Goal: Transaction & Acquisition: Purchase product/service

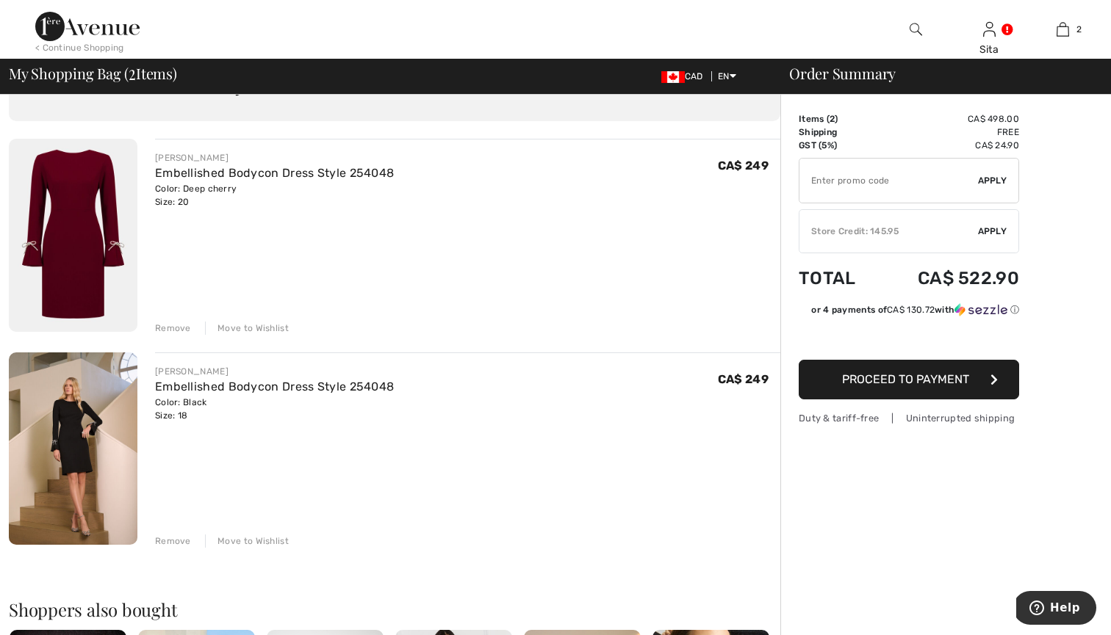
scroll to position [101, 0]
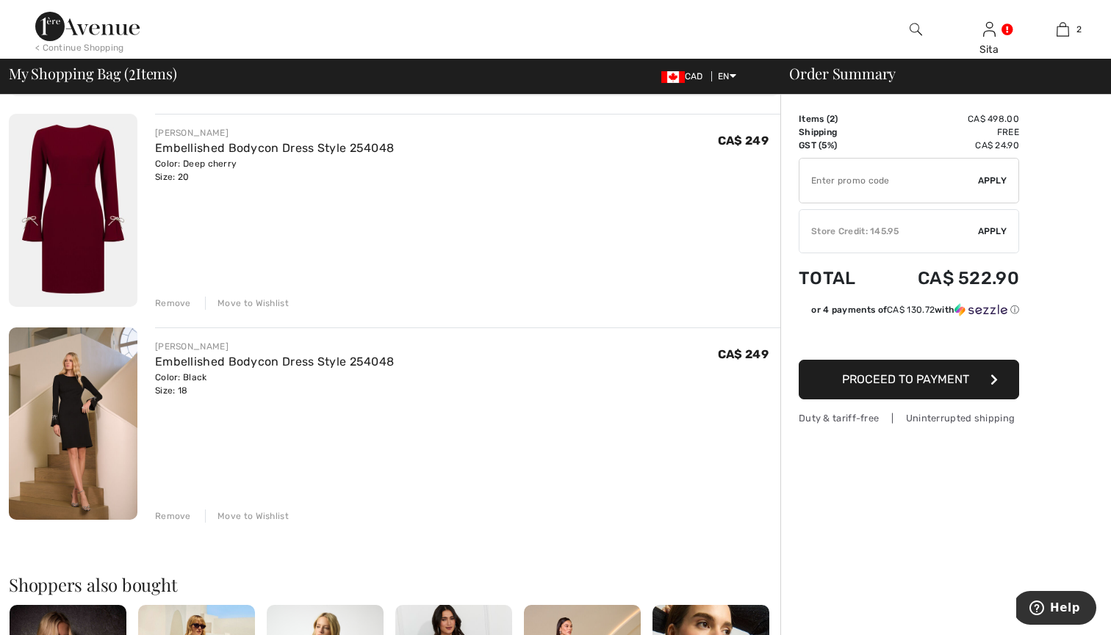
click at [168, 514] on div "Remove" at bounding box center [173, 516] width 36 height 13
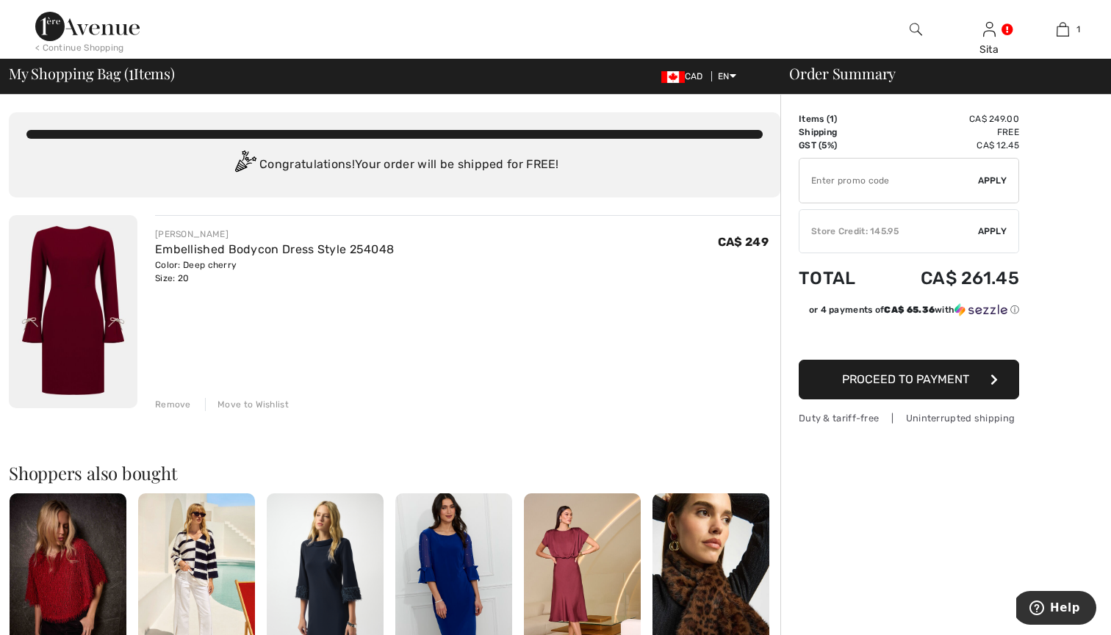
scroll to position [0, 0]
click at [847, 188] on input "TEXT" at bounding box center [888, 181] width 179 height 44
type input "NEW15"
click at [821, 227] on div "Store Credit: 145.95" at bounding box center [888, 231] width 179 height 13
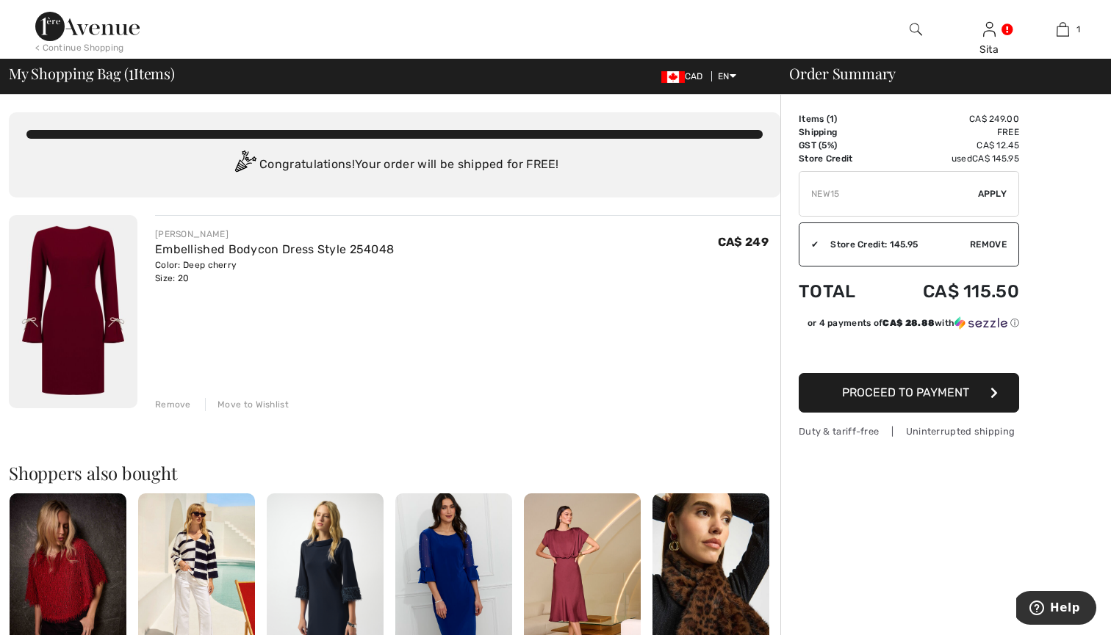
click at [852, 255] on div "✔ Store Credit: 145.95 Apply Remove" at bounding box center [909, 245] width 220 height 44
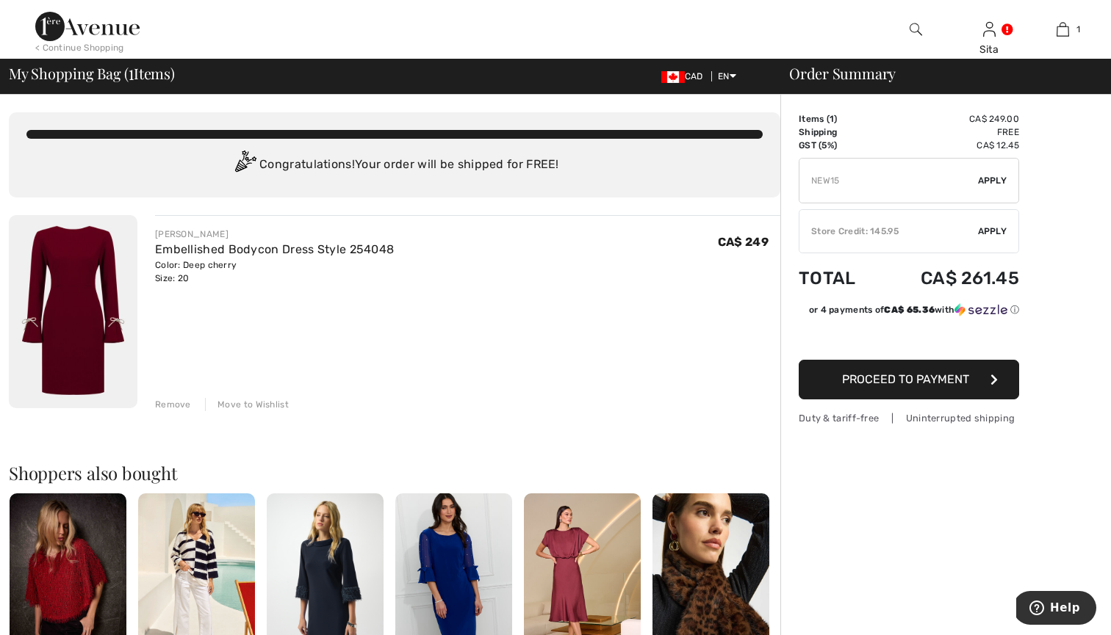
click at [853, 241] on div "✔ Store Credit: 145.95 Apply Remove" at bounding box center [909, 231] width 220 height 44
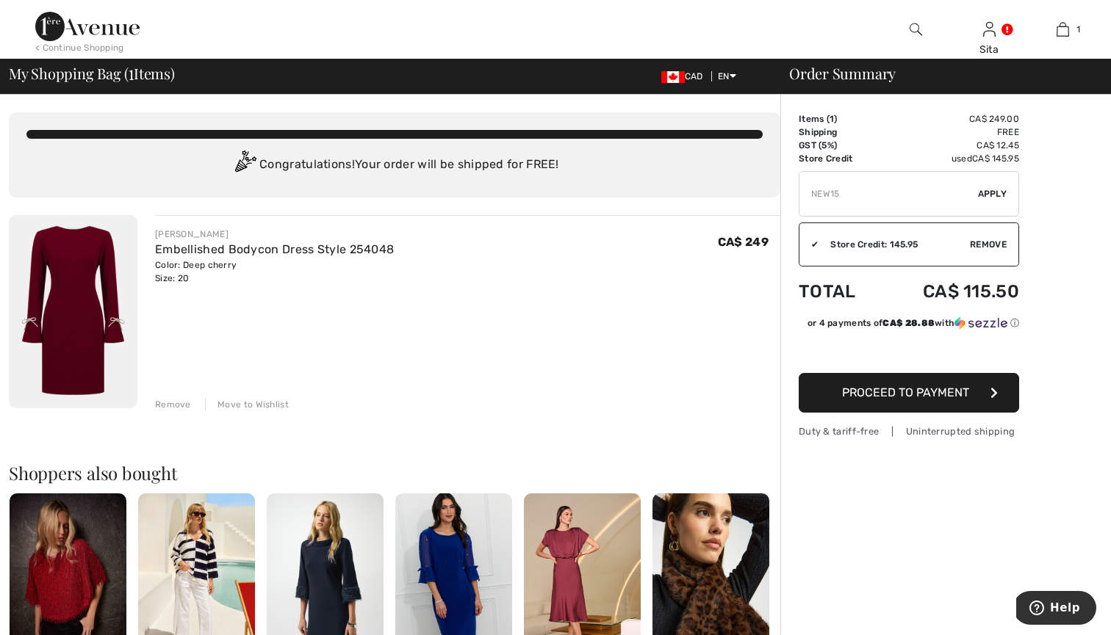
click at [990, 192] on span "Apply" at bounding box center [992, 193] width 29 height 13
click at [957, 394] on span "Proceed to Payment" at bounding box center [905, 393] width 127 height 14
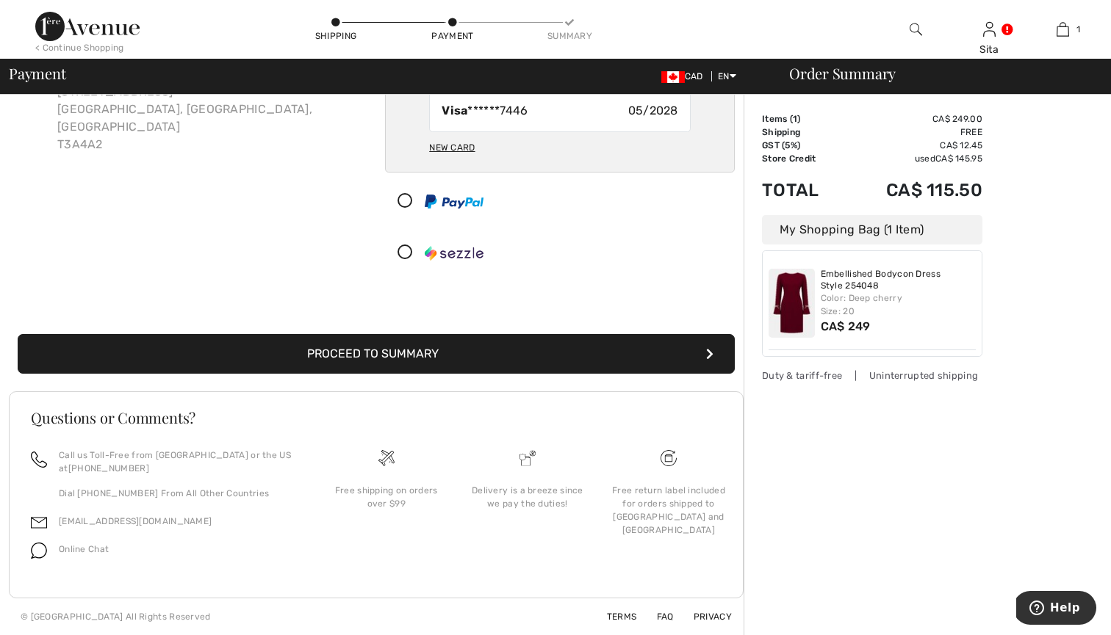
scroll to position [132, 0]
click at [565, 353] on button "Proceed to Summary" at bounding box center [376, 354] width 717 height 40
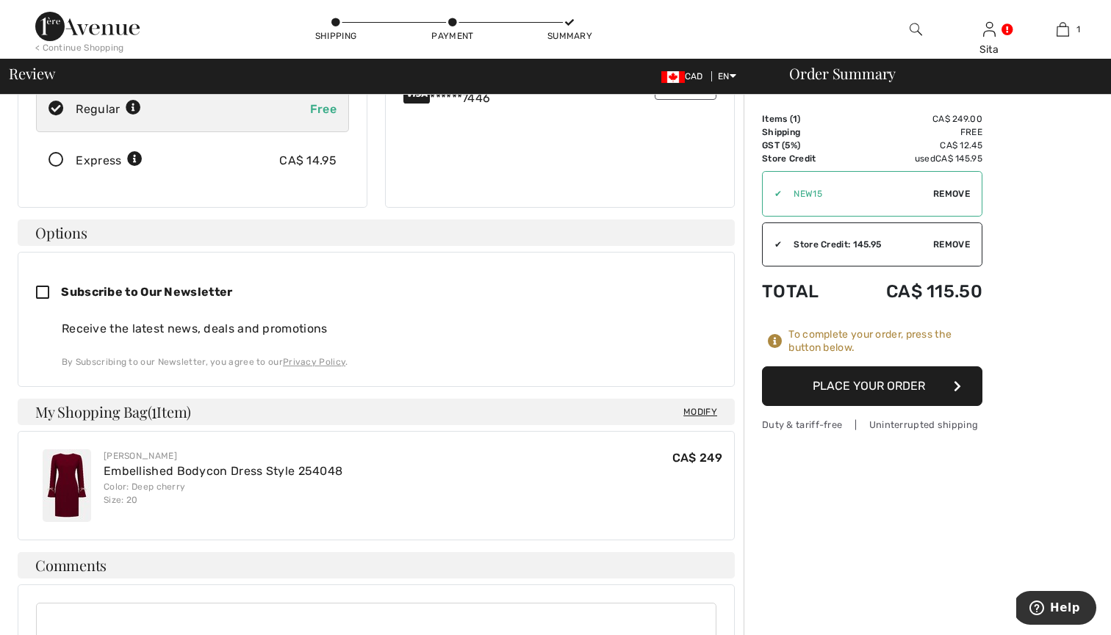
scroll to position [266, 0]
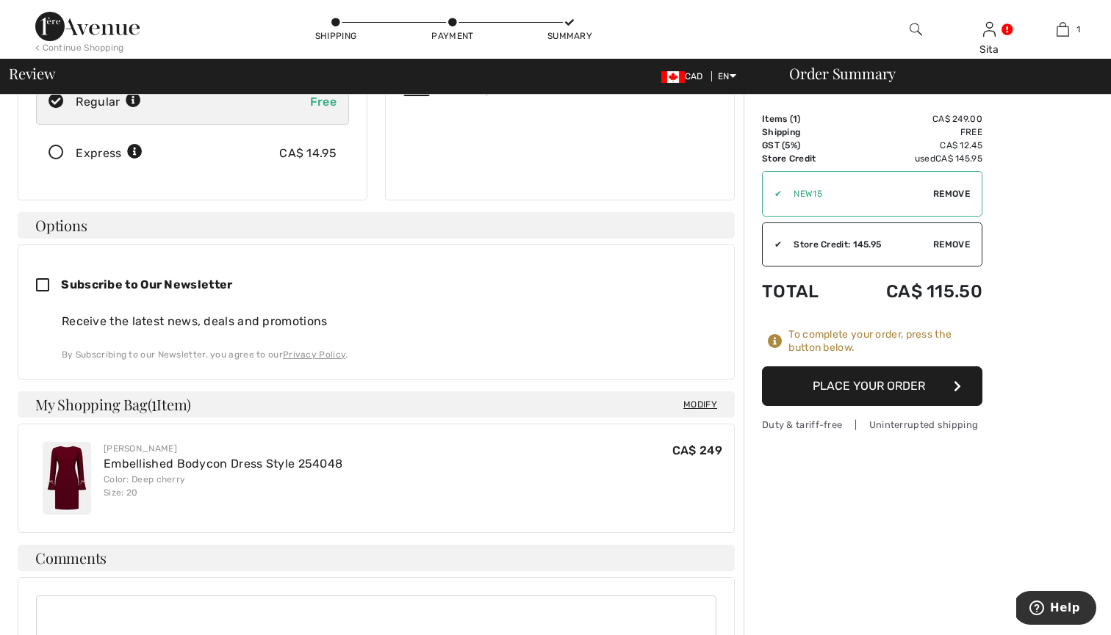
click at [835, 388] on button "Place Your Order" at bounding box center [872, 387] width 220 height 40
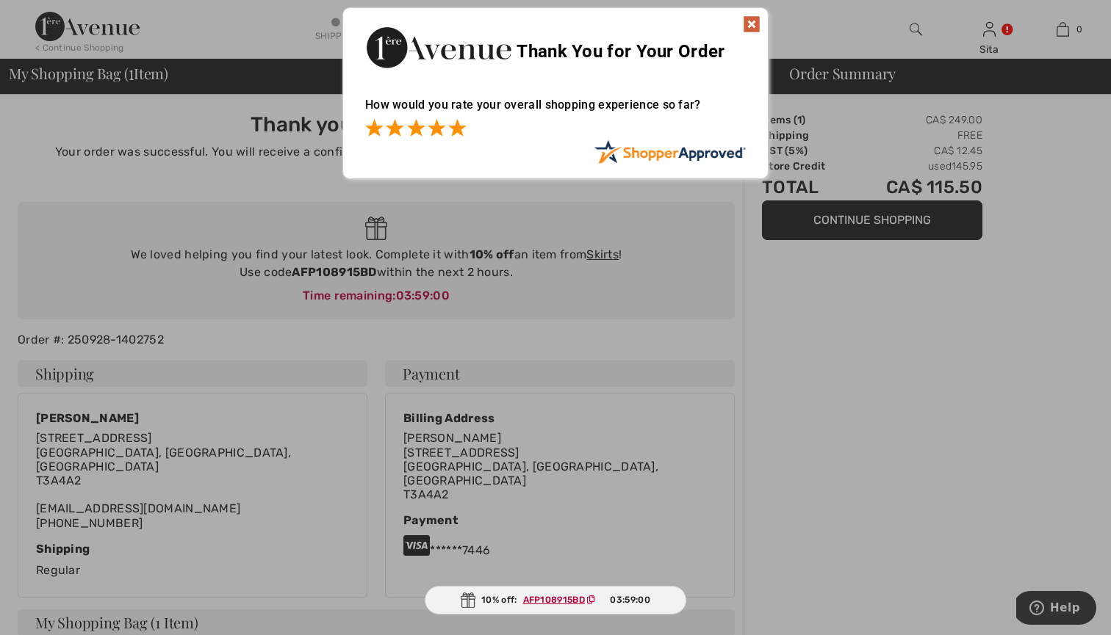
click at [458, 129] on span at bounding box center [457, 128] width 18 height 18
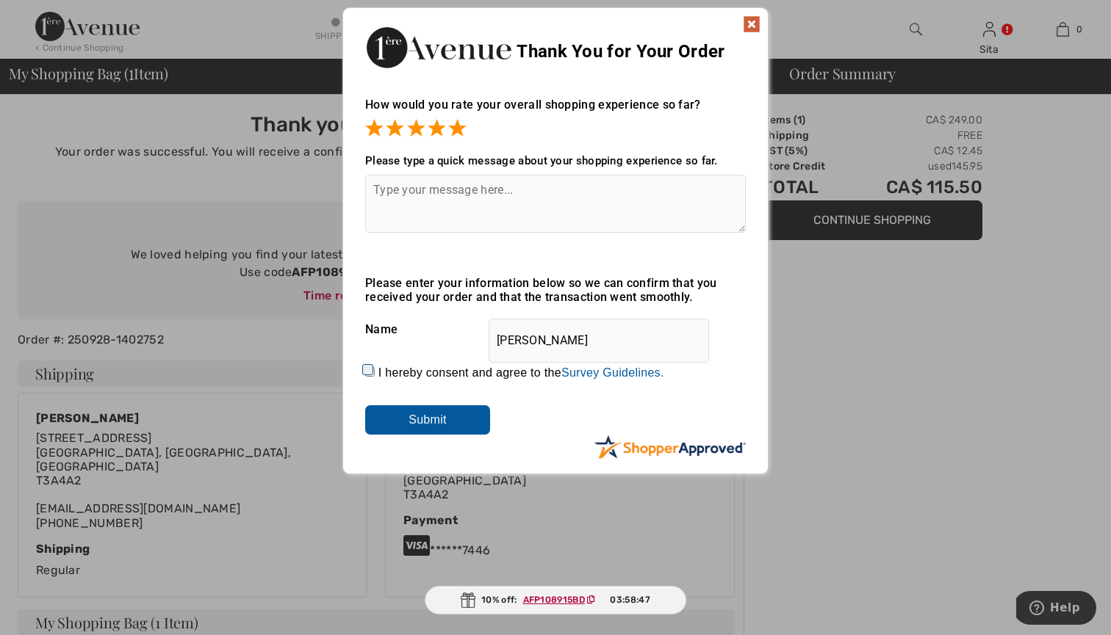
click at [436, 205] on textarea at bounding box center [555, 204] width 381 height 58
type textarea "EXCELLENT"
click at [369, 372] on input "I hereby consent and agree to the By submitting a review, you grant permission …" at bounding box center [370, 372] width 10 height 10
checkbox input "true"
click at [411, 417] on input "Submit" at bounding box center [427, 420] width 125 height 29
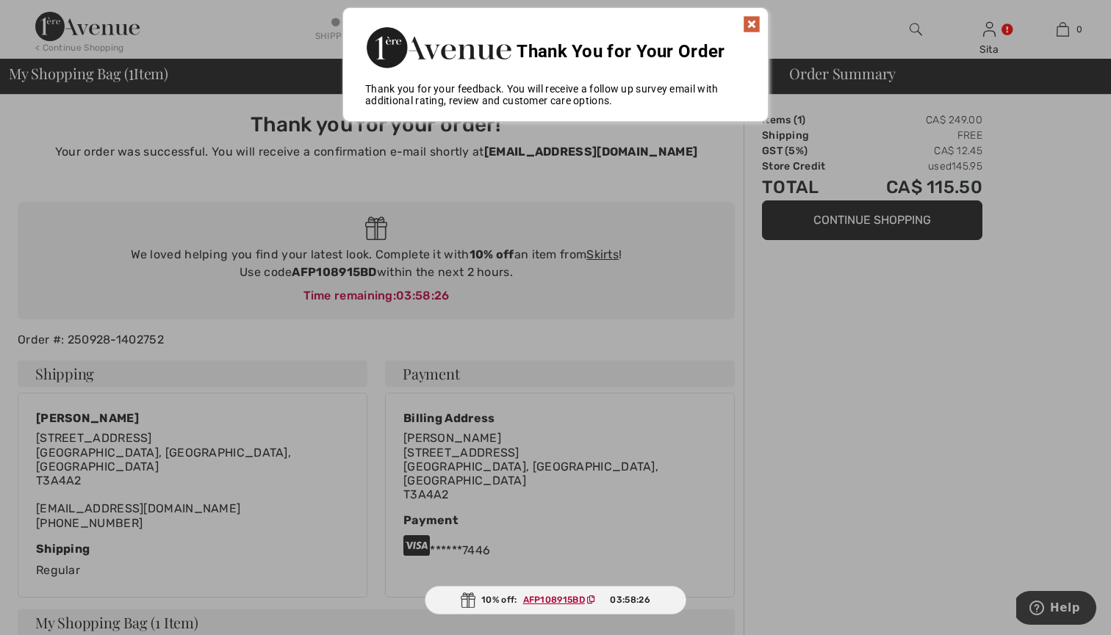
click at [751, 23] on img at bounding box center [752, 24] width 18 height 18
